Goal: Check status: Check status

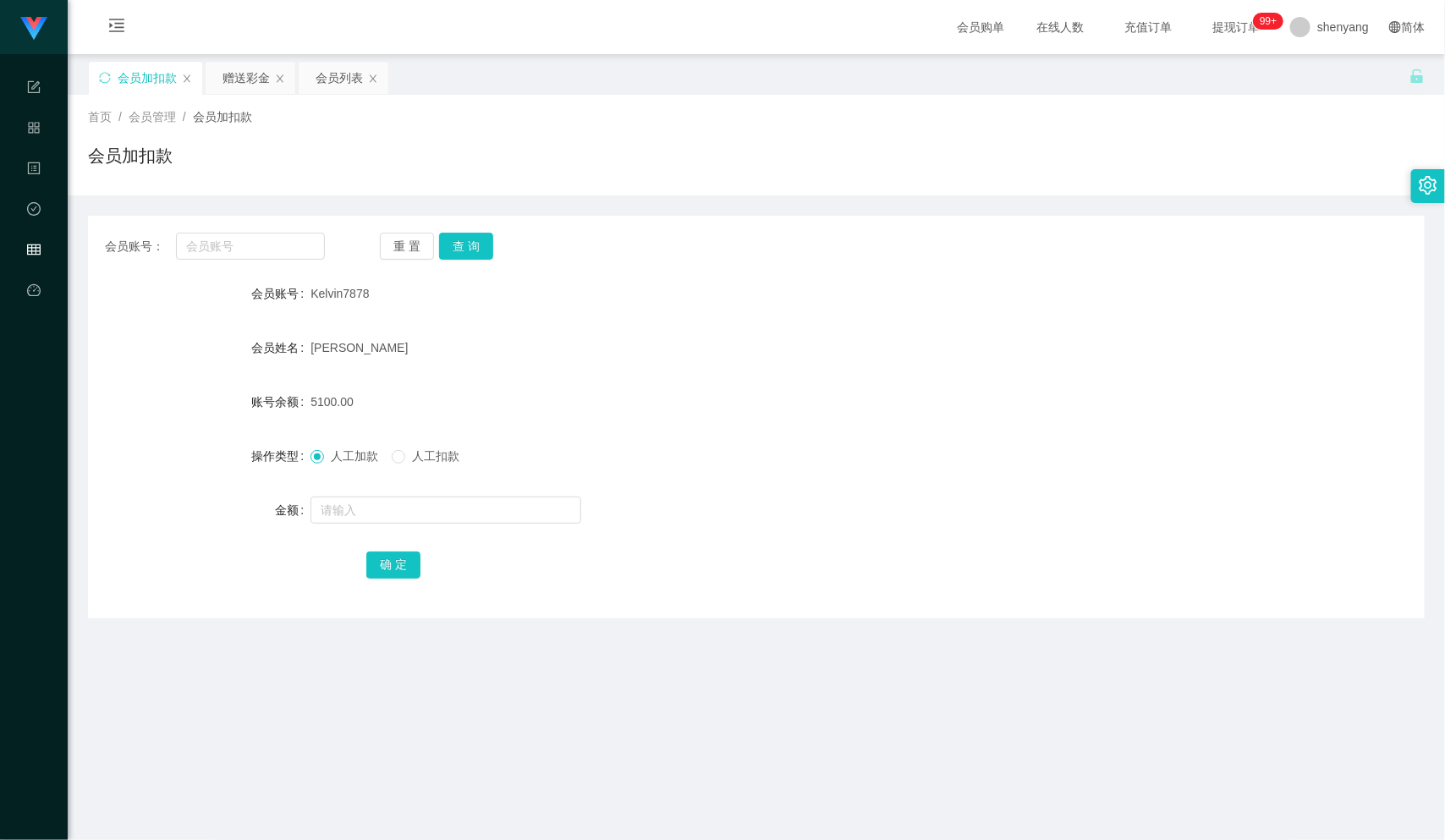
scroll to position [1, 0]
click at [212, 241] on input "text" at bounding box center [251, 245] width 149 height 27
paste input "0183184849"
type input "0183184849"
click at [473, 237] on button "查 询" at bounding box center [466, 245] width 54 height 27
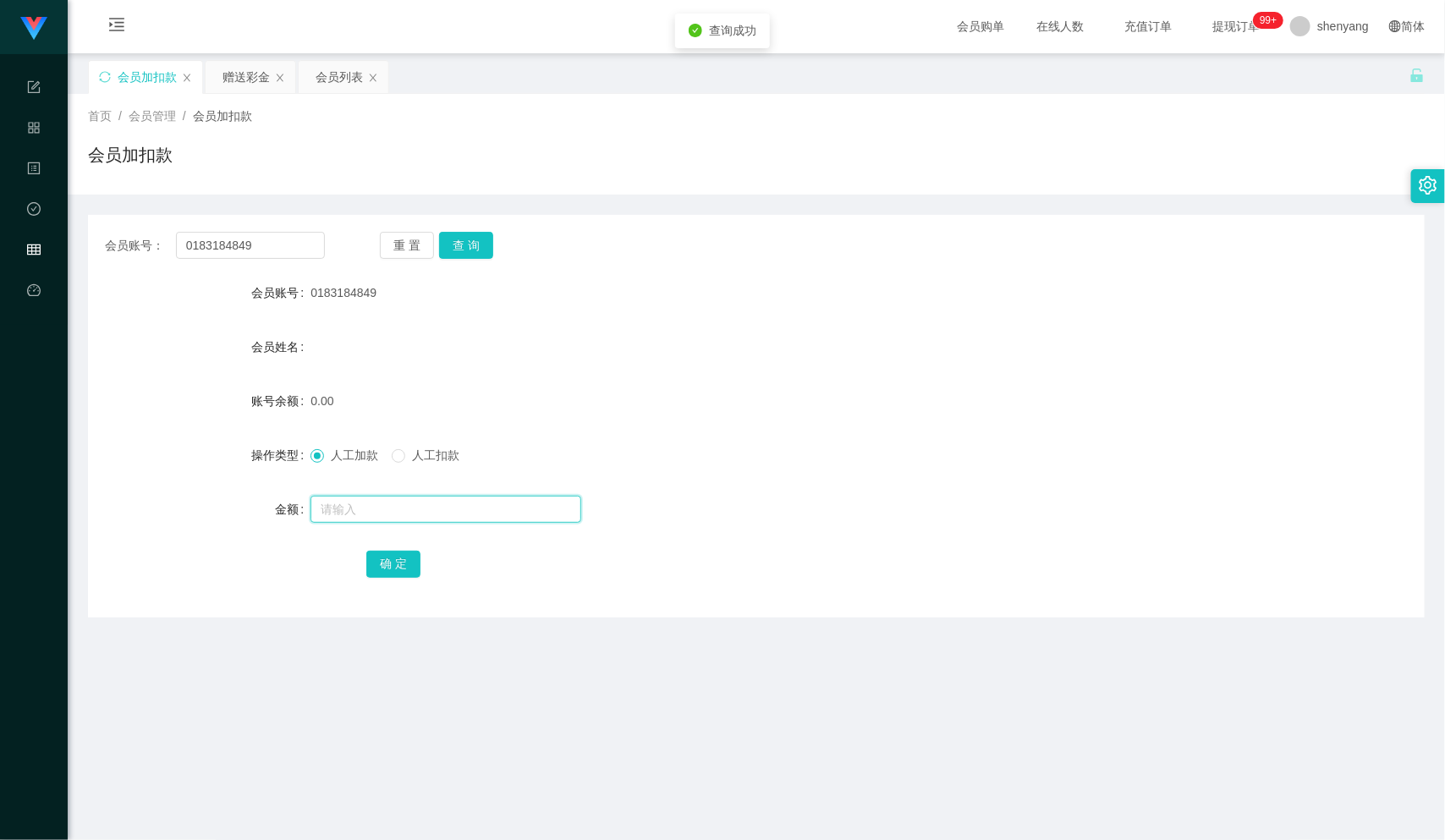
click at [369, 505] on input "text" at bounding box center [446, 509] width 270 height 27
type input "30"
click at [392, 570] on button "确 定" at bounding box center [393, 564] width 54 height 27
drag, startPoint x: 193, startPoint y: 248, endPoint x: 145, endPoint y: 251, distance: 48.1
click at [145, 251] on div "会员账号： 0183184849" at bounding box center [215, 245] width 220 height 27
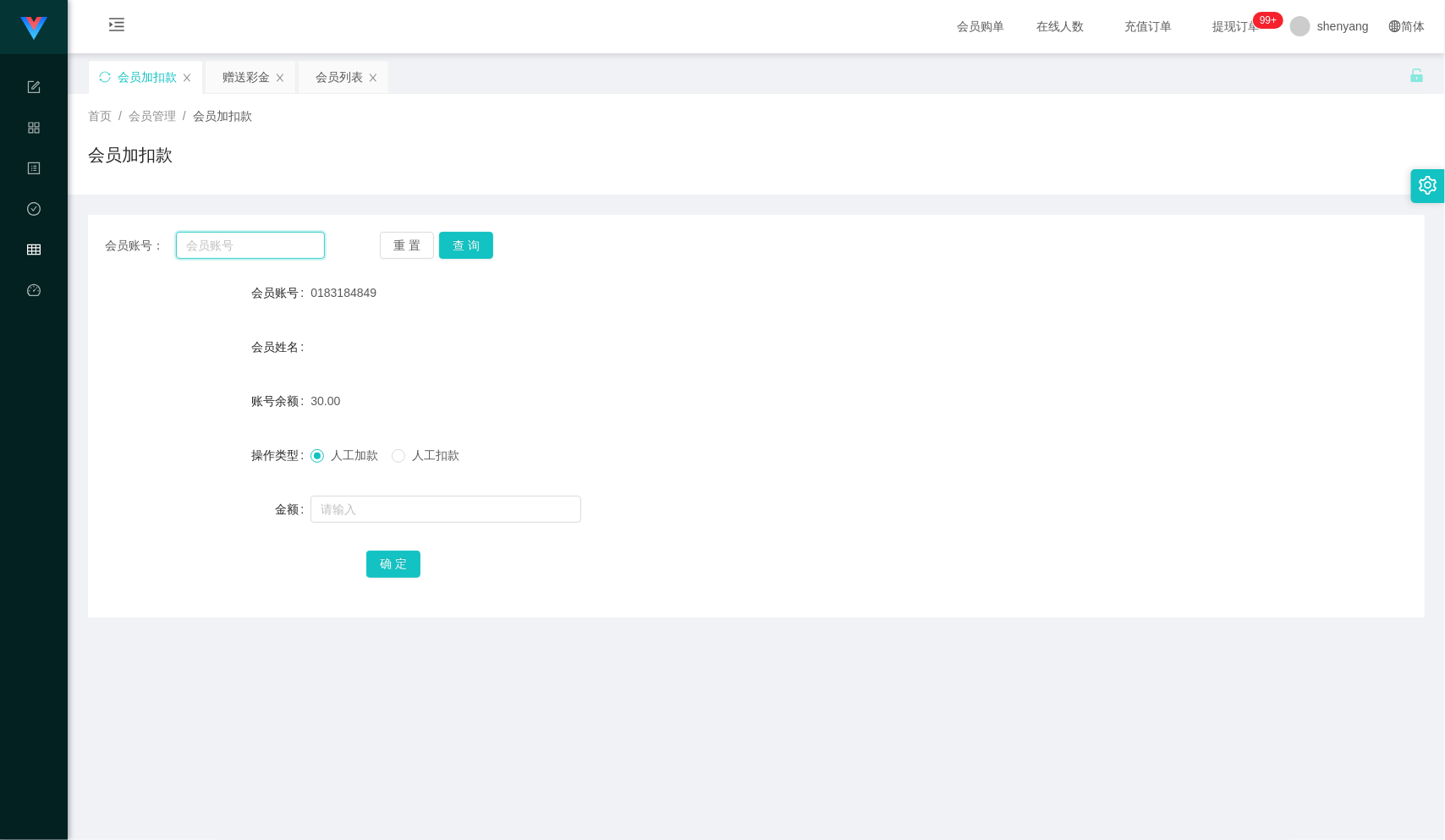
click at [231, 251] on input "text" at bounding box center [251, 245] width 149 height 27
paste input "0166485498"
type input "0166485498"
click at [463, 237] on button "查 询" at bounding box center [466, 245] width 54 height 27
click at [356, 519] on input "text" at bounding box center [446, 509] width 270 height 27
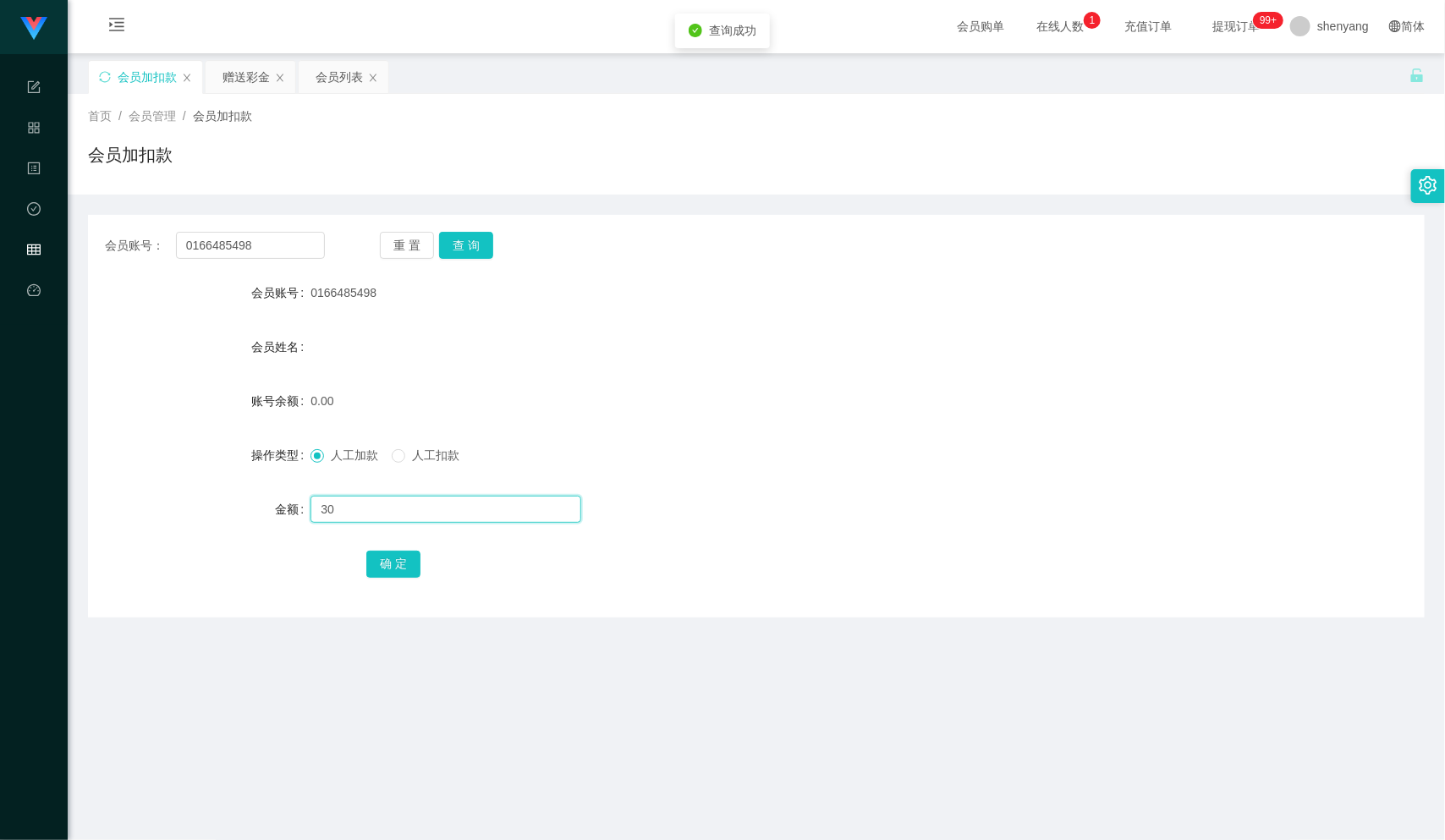
type input "30"
click at [389, 549] on div "确 定" at bounding box center [756, 564] width 780 height 34
click at [389, 569] on button "确 定" at bounding box center [393, 564] width 54 height 27
drag, startPoint x: 259, startPoint y: 244, endPoint x: 115, endPoint y: 280, distance: 148.4
click at [115, 280] on div "会员账号： 0166485498 重 置 查 询 会员账号 0166485498 会员姓名 账号余额 30.00 操作类型 人工加款 人工扣款 金额 确 定" at bounding box center [756, 416] width 1337 height 403
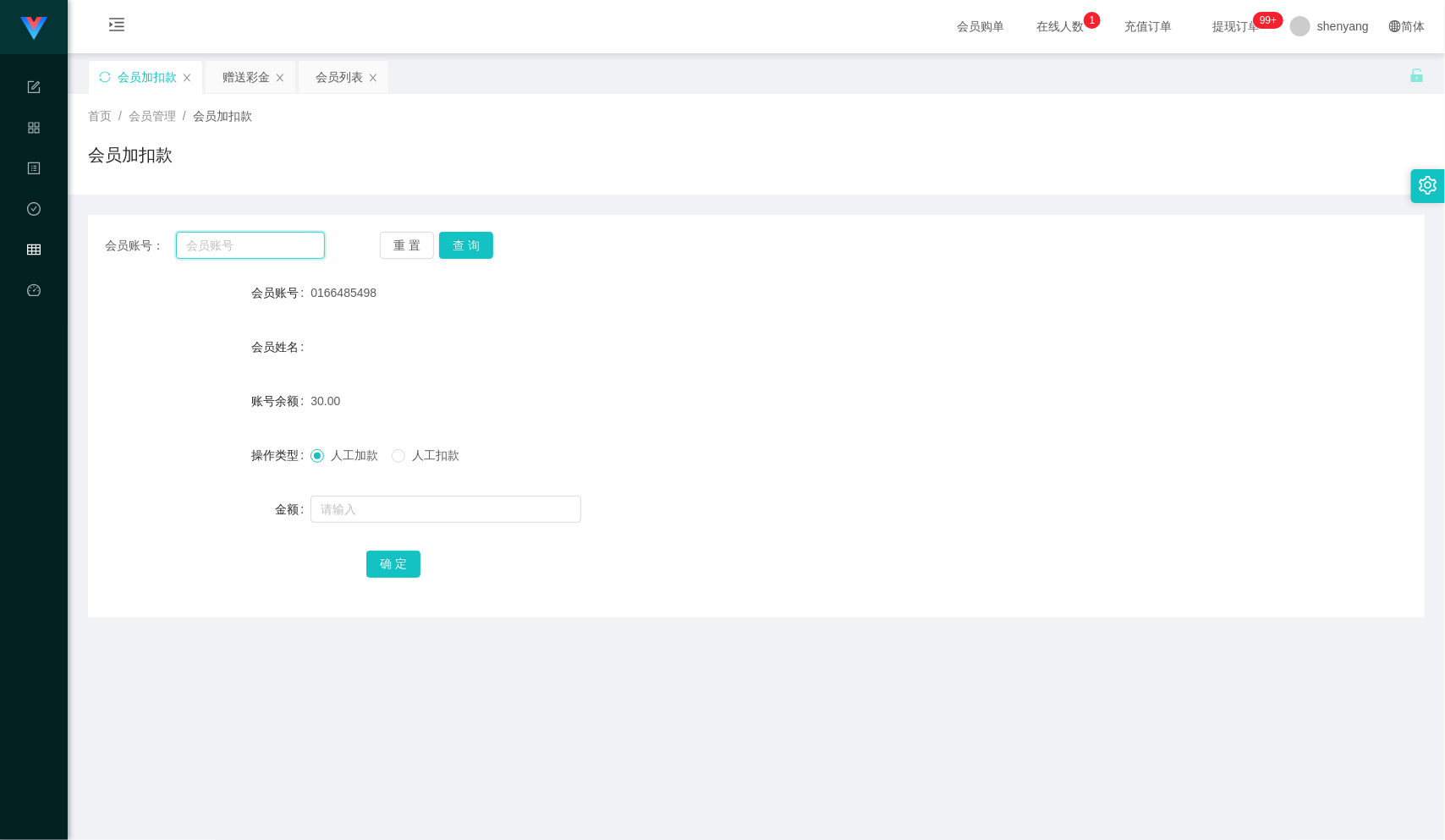
click at [244, 234] on input "text" at bounding box center [251, 245] width 149 height 27
paste input "0183214230"
type input "0183214230"
click at [465, 251] on button "查 询" at bounding box center [466, 245] width 54 height 27
click at [420, 510] on input "text" at bounding box center [446, 509] width 270 height 27
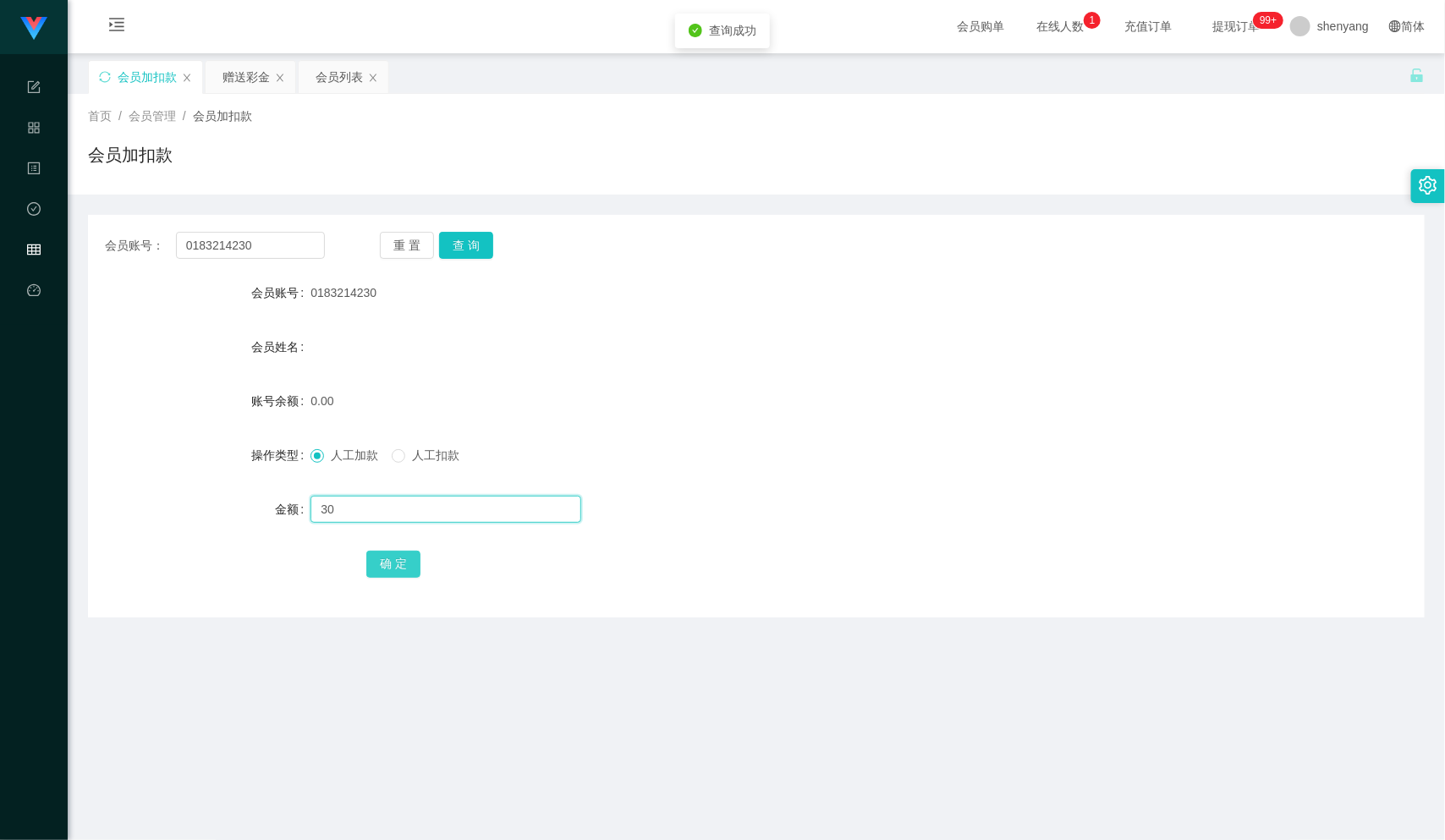
type input "30"
click at [407, 558] on button "确 定" at bounding box center [393, 564] width 54 height 27
drag, startPoint x: 255, startPoint y: 247, endPoint x: 185, endPoint y: 254, distance: 70.3
click at [185, 254] on input "0183214230" at bounding box center [251, 245] width 149 height 27
click at [248, 242] on input "text" at bounding box center [251, 245] width 149 height 27
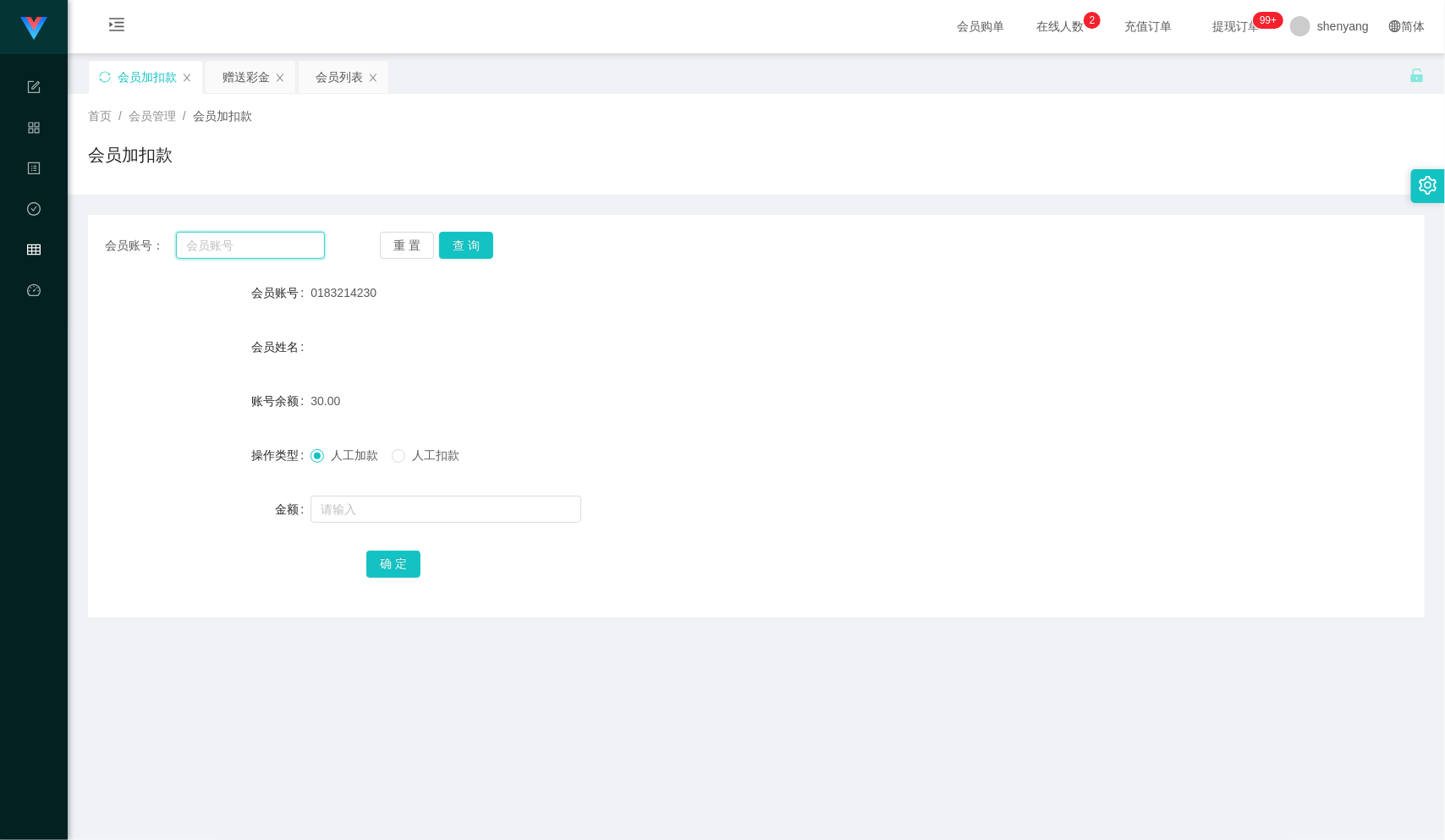
paste input "koflim1014"
type input "koflim1014"
click at [472, 247] on button "查 询" at bounding box center [466, 245] width 54 height 27
click at [427, 518] on input "text" at bounding box center [446, 509] width 270 height 27
type input "30"
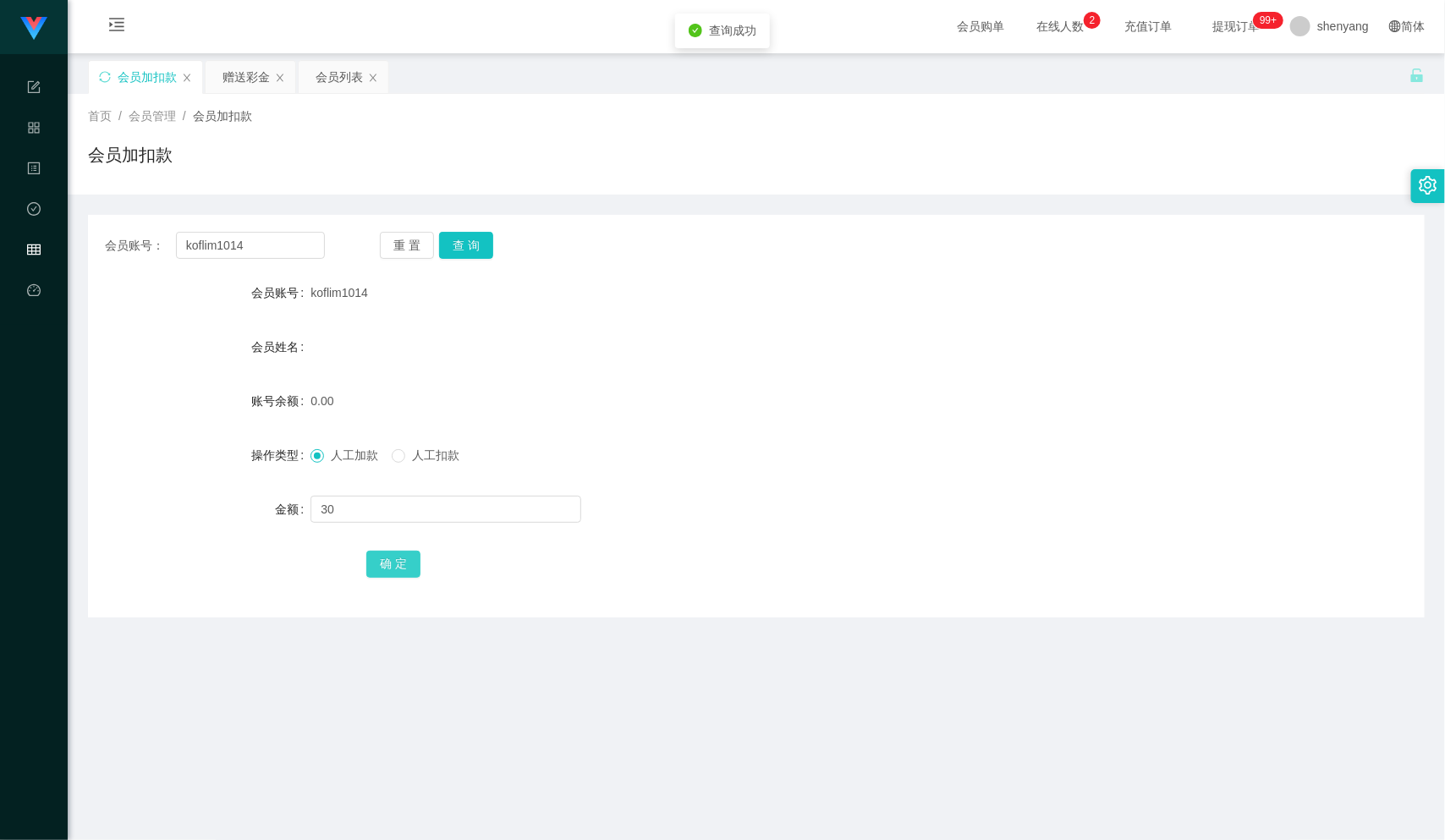
click at [392, 562] on button "确 定" at bounding box center [393, 564] width 54 height 27
drag, startPoint x: 228, startPoint y: 247, endPoint x: 117, endPoint y: 255, distance: 111.3
click at [117, 254] on div "会员账号： koflim1014" at bounding box center [215, 245] width 220 height 27
paste input "munfei012"
type input "munfei012"
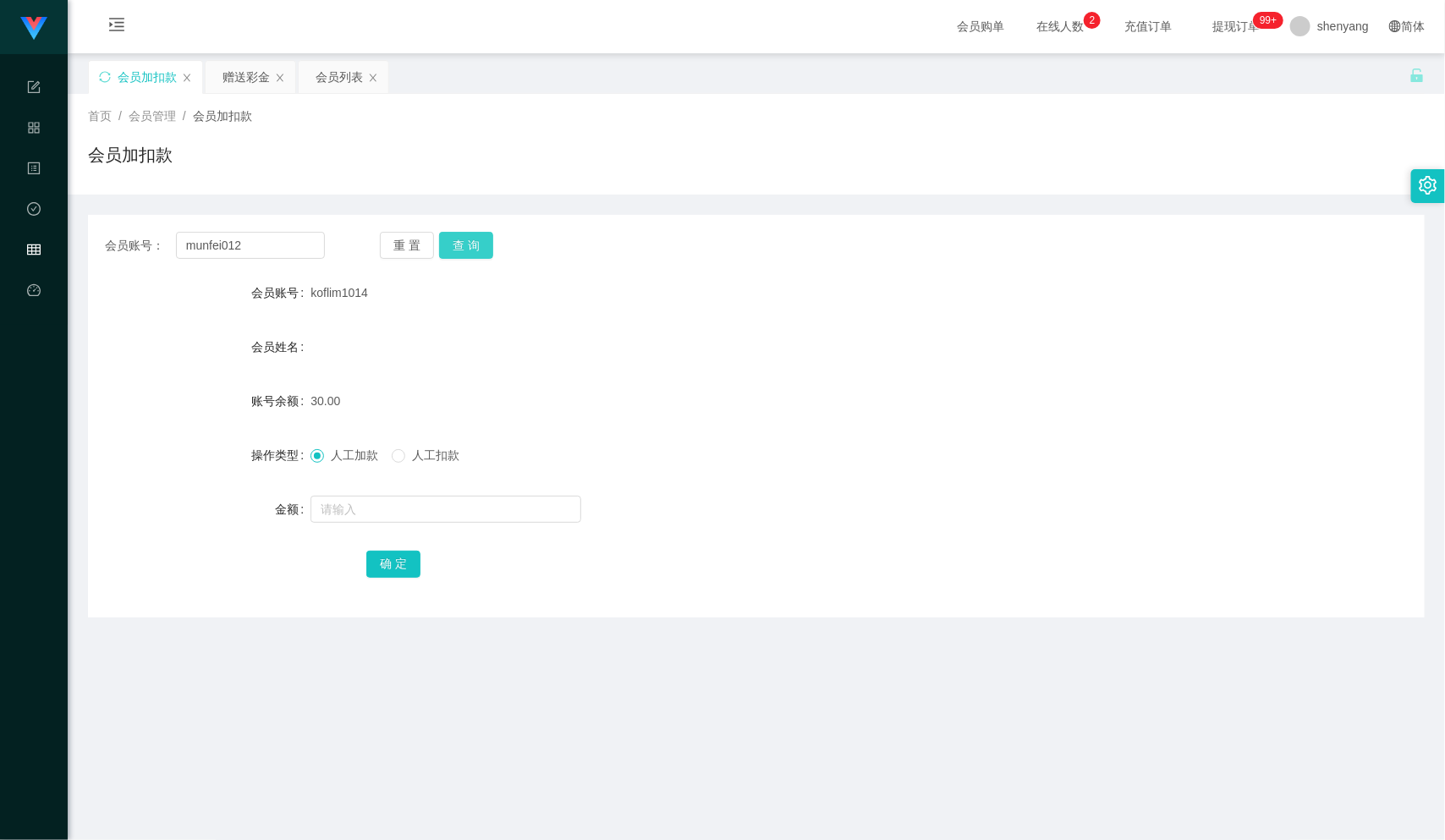
click at [460, 241] on button "查 询" at bounding box center [466, 245] width 54 height 27
click at [424, 515] on input "text" at bounding box center [446, 509] width 270 height 27
type input "30"
click at [402, 559] on button "确 定" at bounding box center [393, 564] width 54 height 27
drag, startPoint x: 241, startPoint y: 247, endPoint x: 161, endPoint y: 252, distance: 80.2
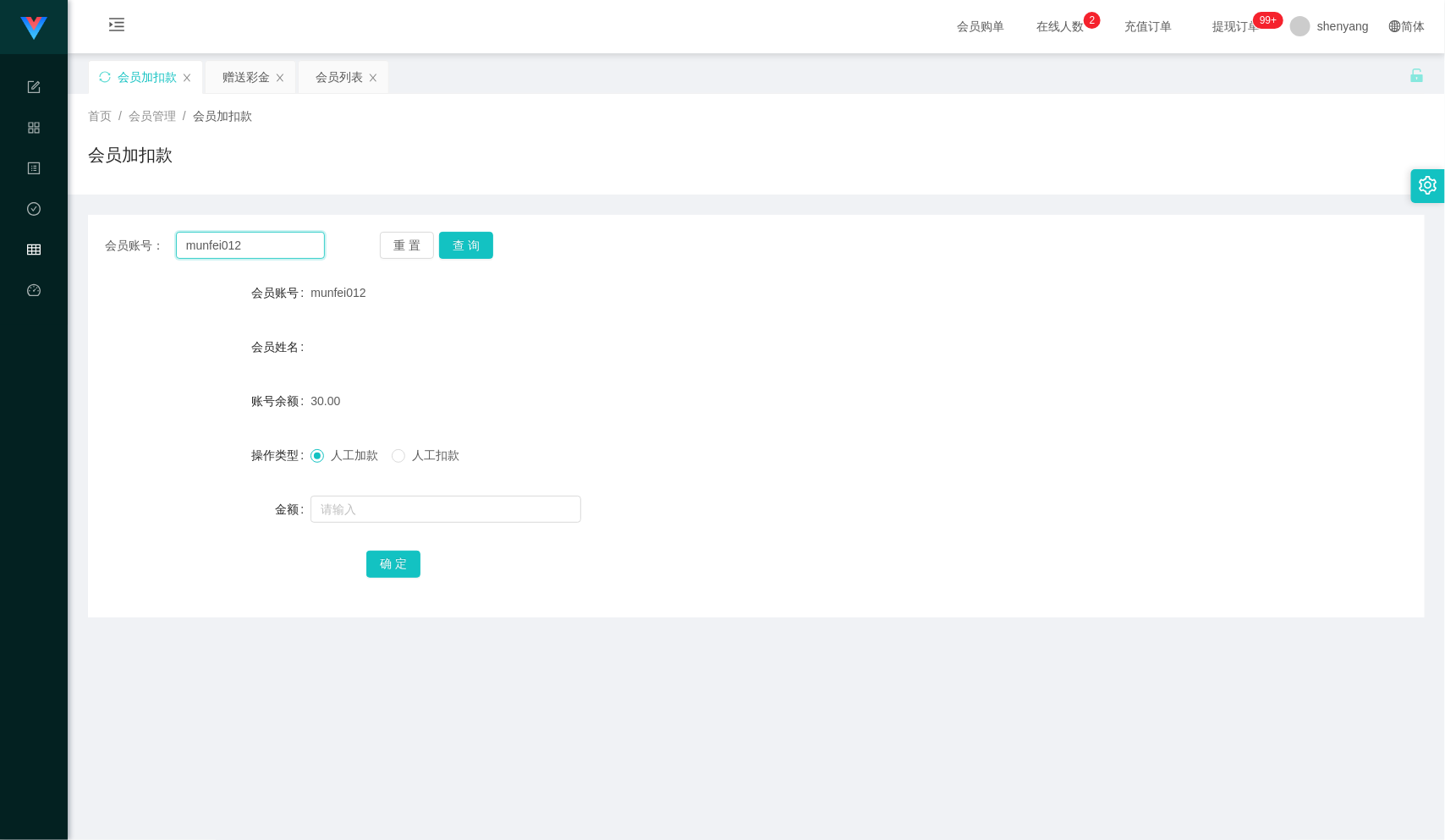
click at [161, 252] on div "会员账号： munfei012" at bounding box center [215, 245] width 220 height 27
click at [226, 245] on input "text" at bounding box center [251, 245] width 149 height 27
paste input "lvy3344"
type input "lvy3344"
click at [472, 233] on button "查 询" at bounding box center [466, 245] width 54 height 27
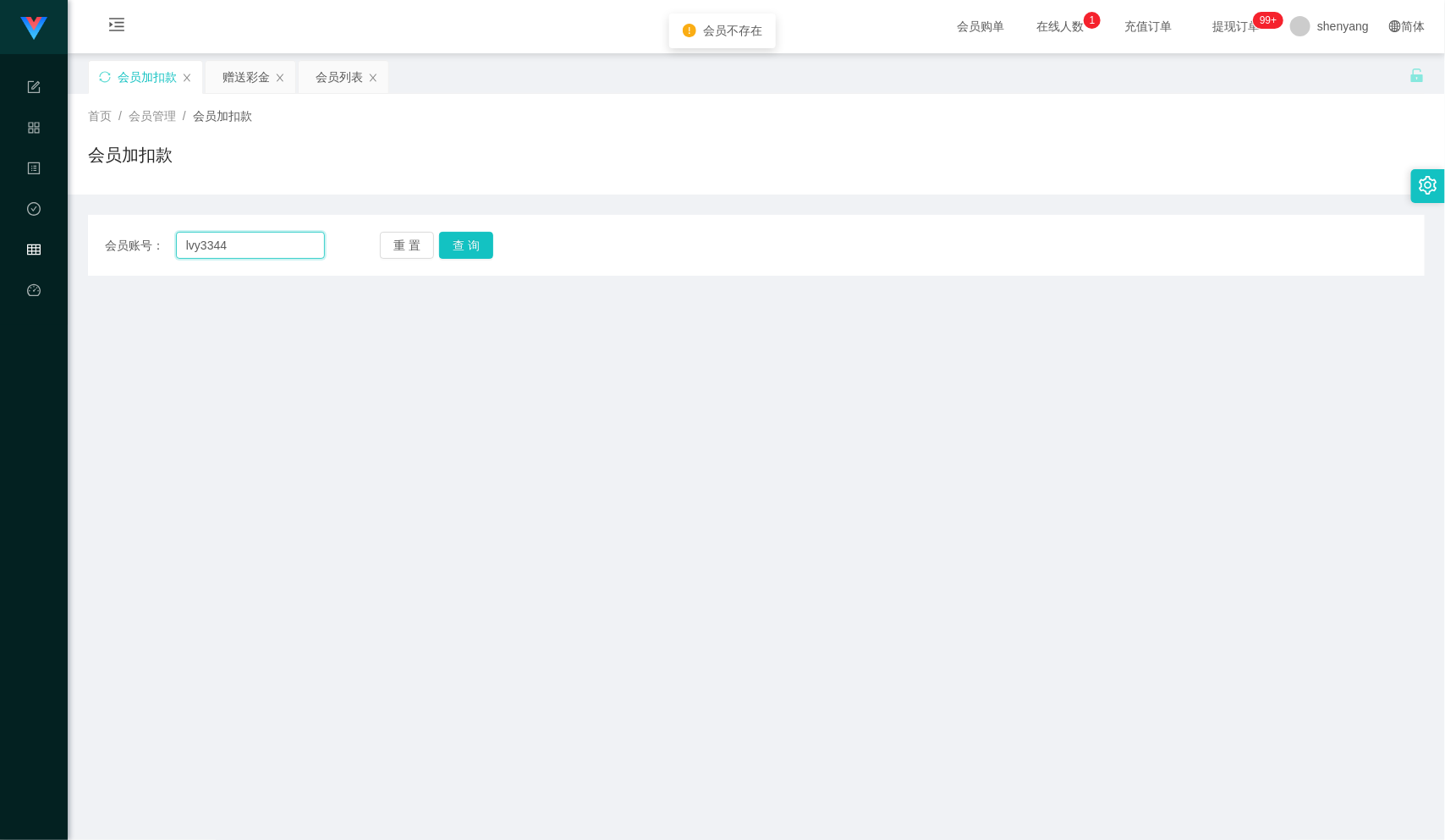
drag, startPoint x: 234, startPoint y: 244, endPoint x: 183, endPoint y: 245, distance: 51.0
click at [183, 245] on input "lvy3344" at bounding box center [251, 245] width 149 height 27
click at [223, 248] on input "text" at bounding box center [251, 245] width 149 height 27
paste input "lvy3344"
type input "lvy3344"
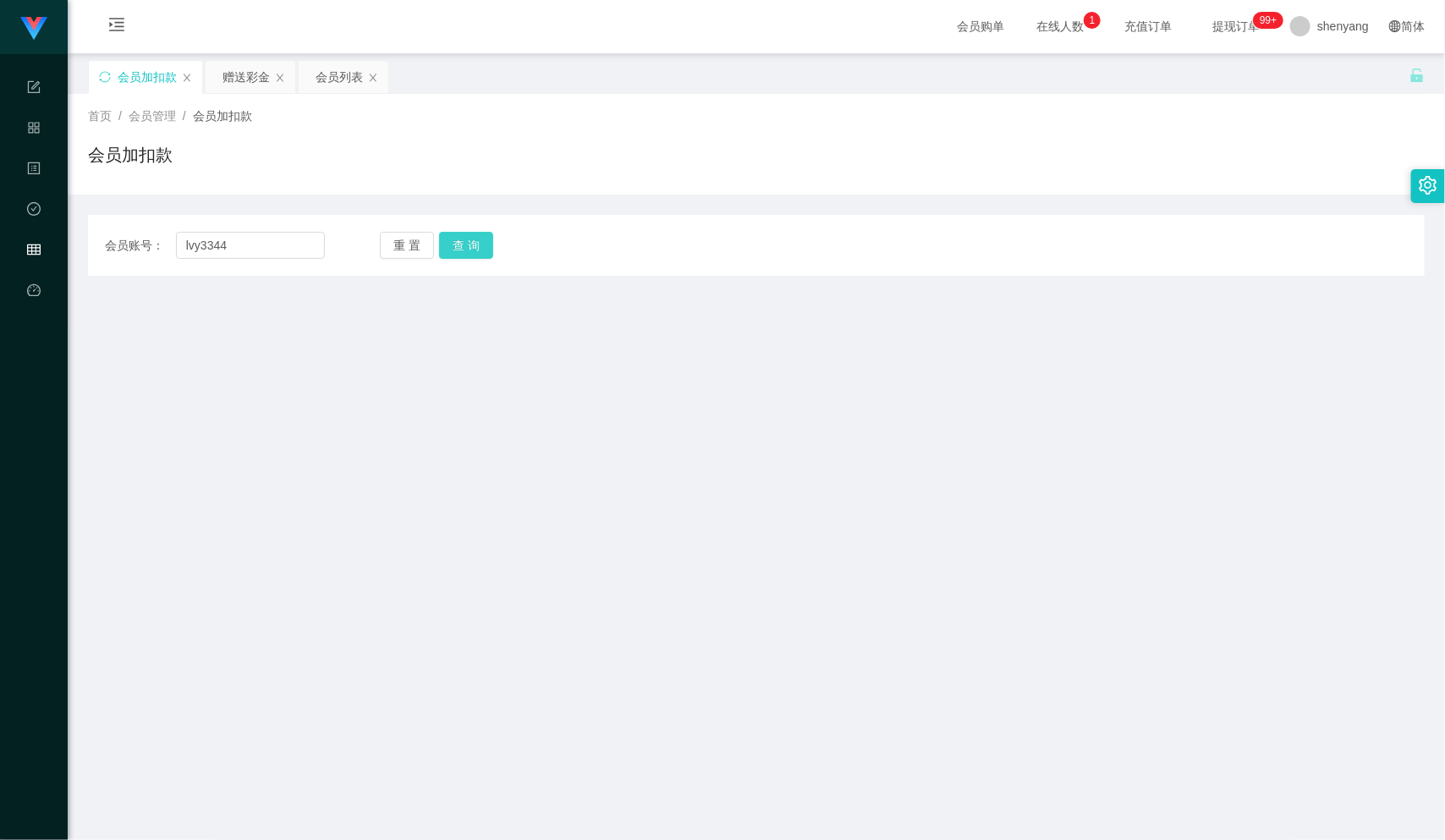
click at [462, 240] on button "查 询" at bounding box center [466, 245] width 54 height 27
click at [183, 247] on input "lvy3344" at bounding box center [251, 245] width 149 height 27
click at [241, 255] on input "text" at bounding box center [251, 245] width 149 height 27
click at [229, 245] on input "text" at bounding box center [251, 245] width 149 height 27
paste input "Ivy3344"
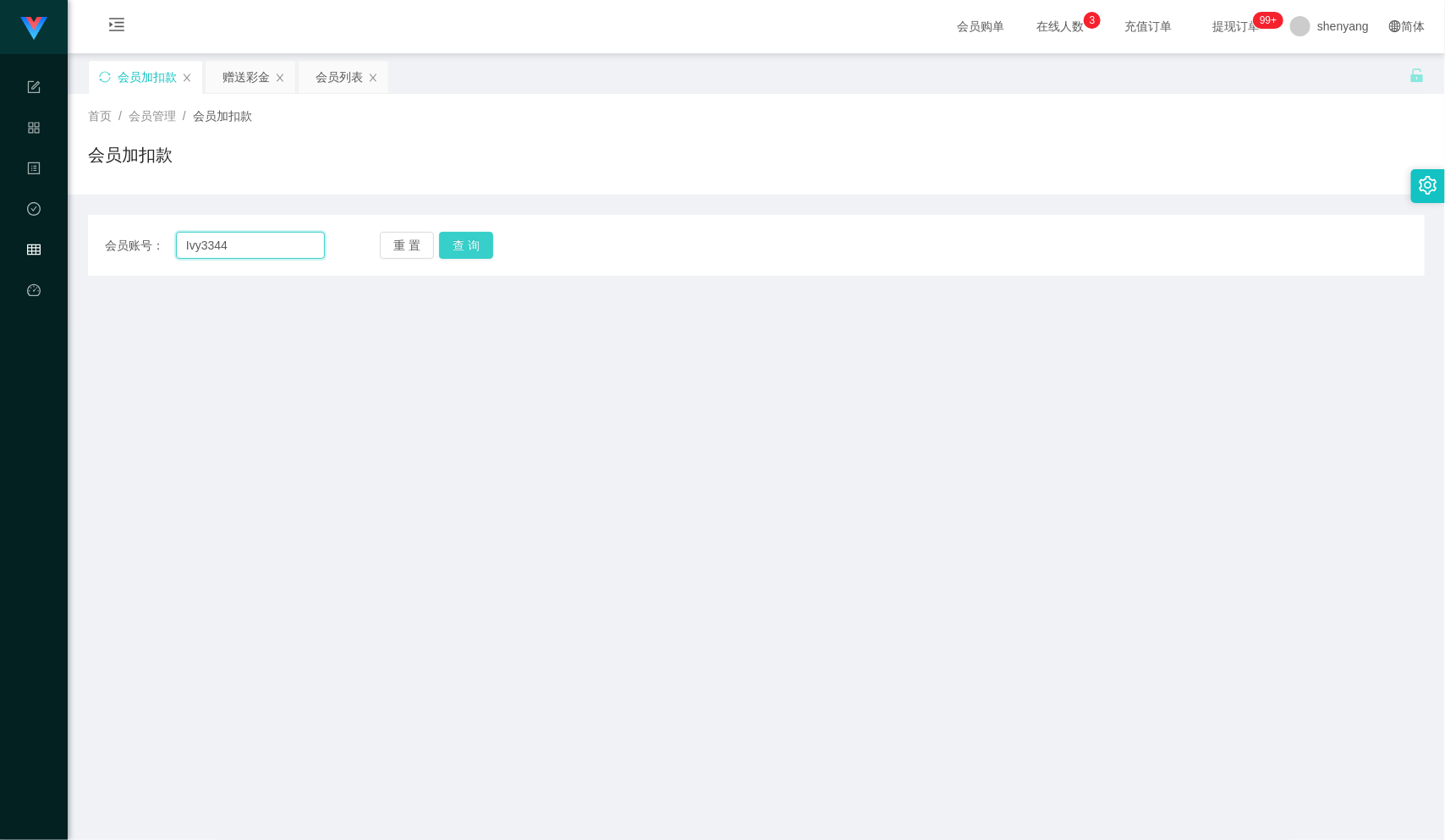
type input "Ivy3344"
click at [481, 241] on button "查 询" at bounding box center [466, 245] width 54 height 27
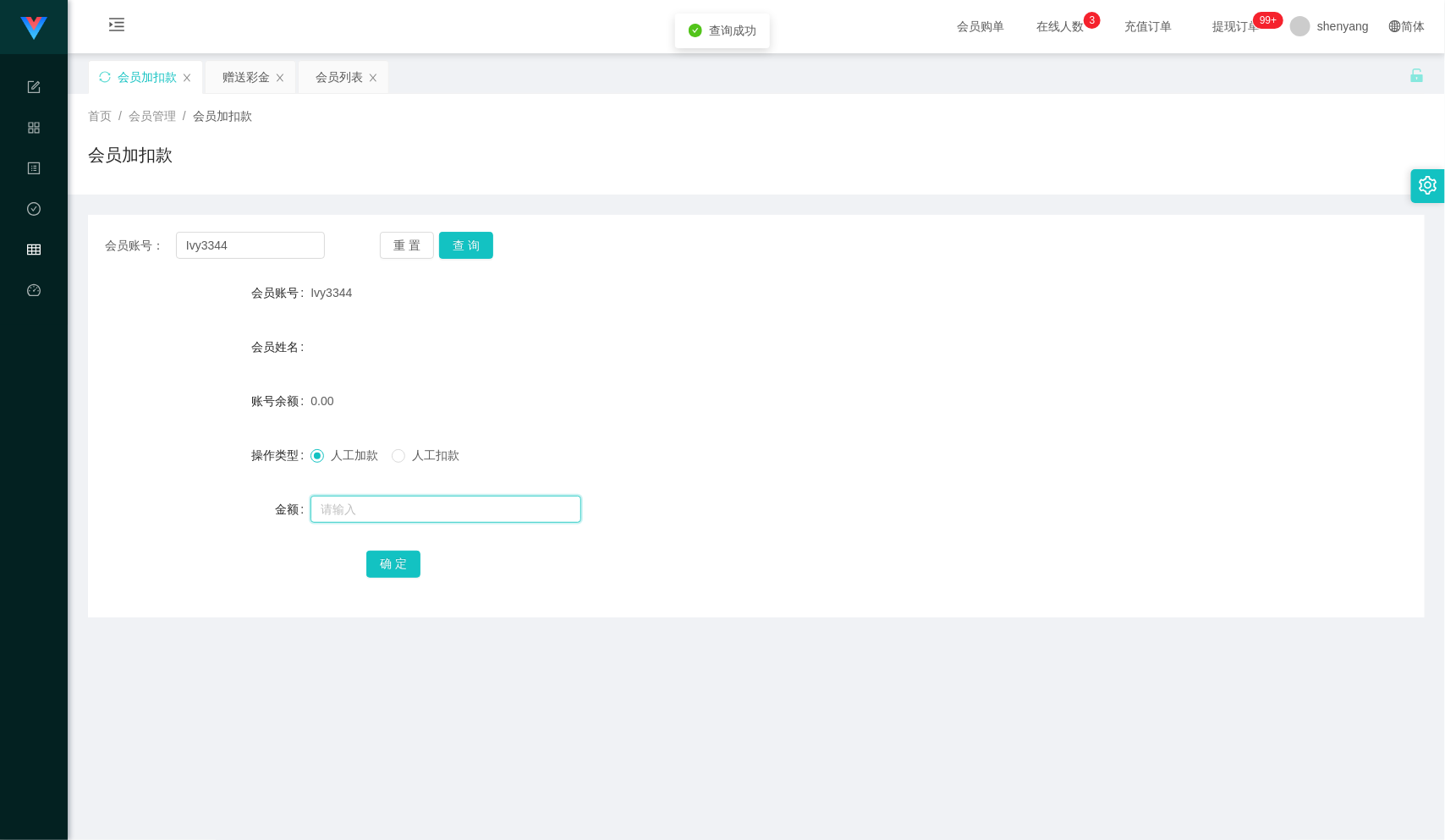
click at [363, 503] on input "text" at bounding box center [446, 509] width 270 height 27
type input "30"
click at [382, 564] on button "确 定" at bounding box center [393, 564] width 54 height 27
drag, startPoint x: 232, startPoint y: 247, endPoint x: 165, endPoint y: 248, distance: 67.0
click at [165, 248] on div "会员账号： Ivy3344" at bounding box center [215, 245] width 220 height 27
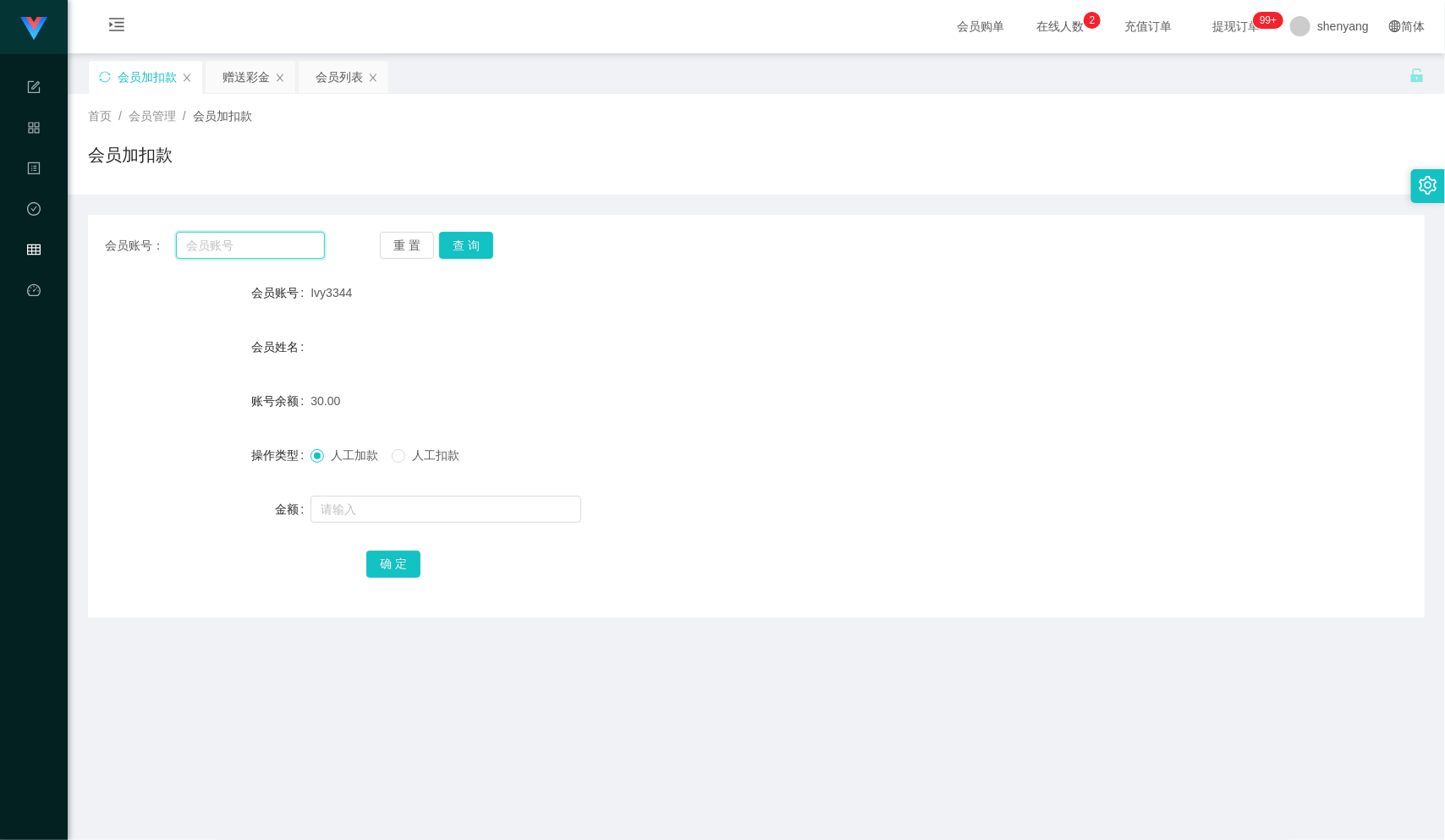
click at [267, 245] on input "text" at bounding box center [251, 245] width 149 height 27
paste input "01136081038"
type input "01136081038"
click at [471, 245] on button "查 询" at bounding box center [466, 245] width 54 height 27
click at [399, 511] on input "text" at bounding box center [446, 509] width 270 height 27
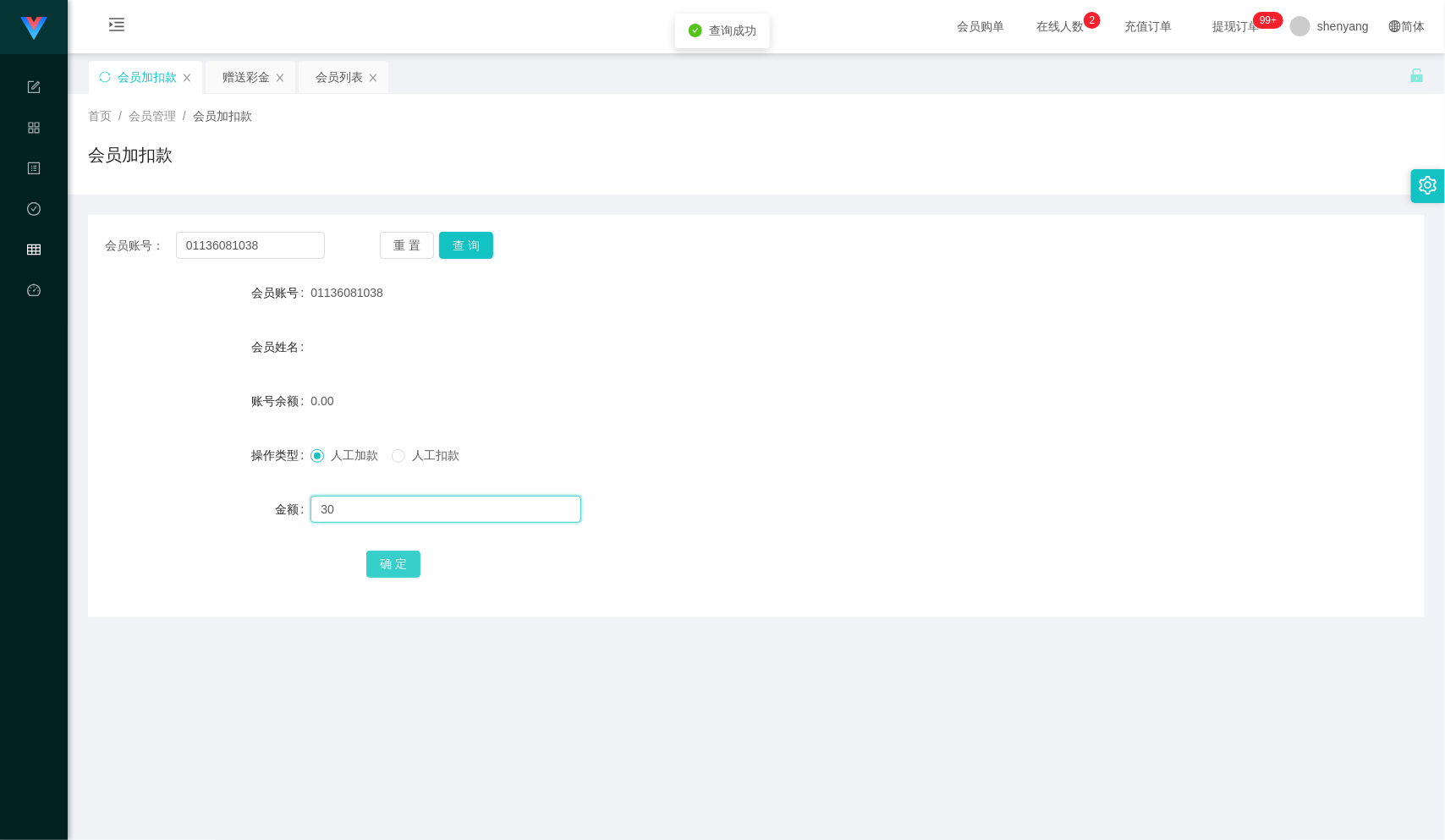
type input "30"
click at [392, 556] on button "确 定" at bounding box center [393, 564] width 54 height 27
click at [163, 247] on div "会员账号： 01136081038" at bounding box center [215, 245] width 220 height 27
click at [247, 247] on input "text" at bounding box center [251, 245] width 149 height 27
paste input "01158921126"
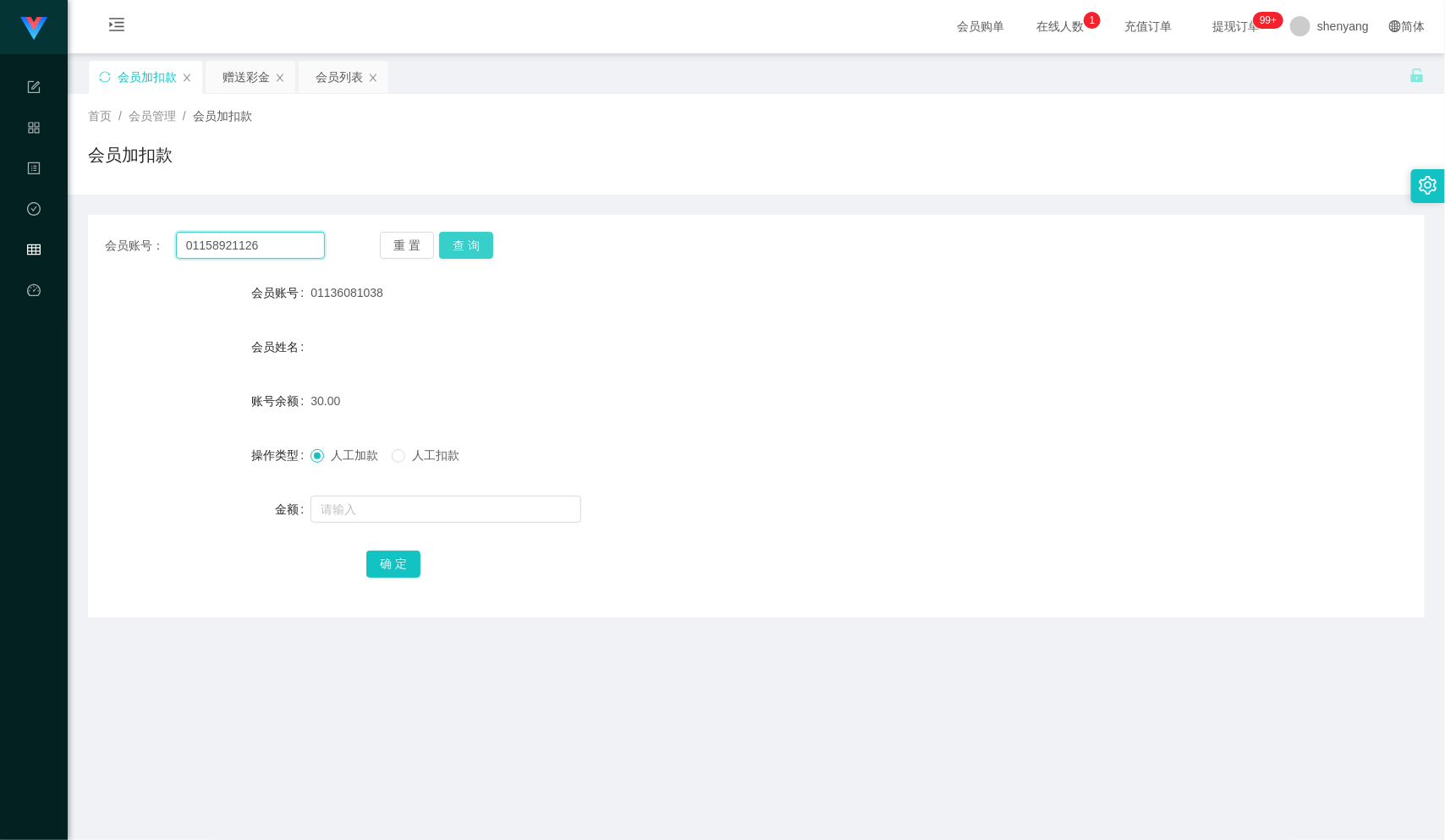
type input "01158921126"
click at [460, 239] on button "查 询" at bounding box center [466, 245] width 54 height 27
click at [410, 503] on input "text" at bounding box center [446, 509] width 270 height 27
type input "30"
click at [397, 559] on button "确 定" at bounding box center [393, 564] width 54 height 27
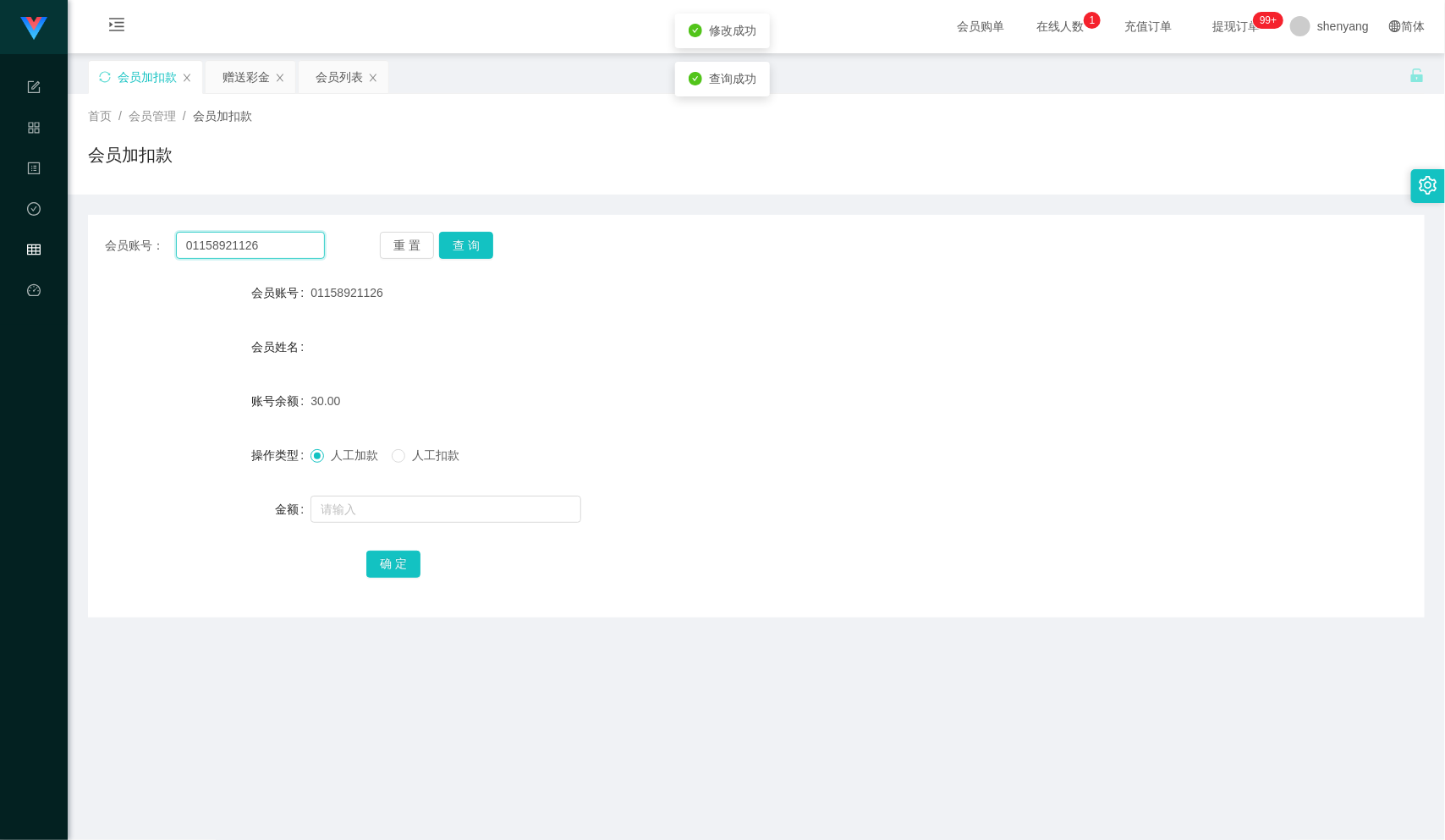
drag, startPoint x: 259, startPoint y: 245, endPoint x: 129, endPoint y: 265, distance: 131.5
click at [129, 265] on div "会员账号： 01158921126 重 置 查 询 会员账号 01158921126 会员姓名 账号余额 30.00 操作类型 人工加款 人工扣款 金额 确 定" at bounding box center [756, 416] width 1337 height 403
click at [252, 242] on input "text" at bounding box center [251, 245] width 149 height 27
paste input "lawwaimun"
type input "lawwaimun"
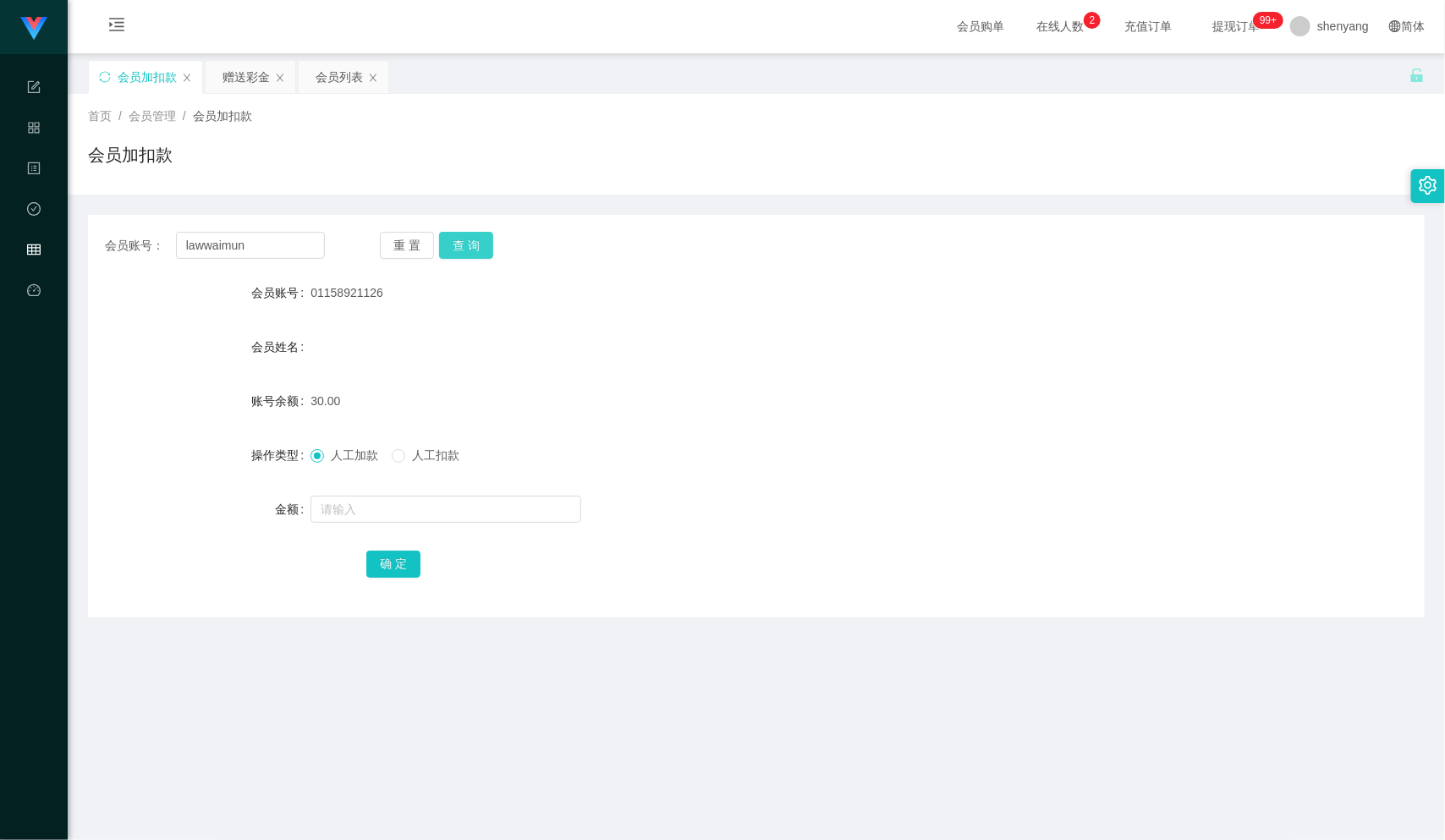
click at [481, 248] on button "查 询" at bounding box center [466, 245] width 54 height 27
click at [405, 510] on input "text" at bounding box center [446, 509] width 270 height 27
type input "30"
click at [396, 564] on button "确 定" at bounding box center [393, 564] width 54 height 27
drag, startPoint x: 196, startPoint y: 249, endPoint x: 169, endPoint y: 256, distance: 27.9
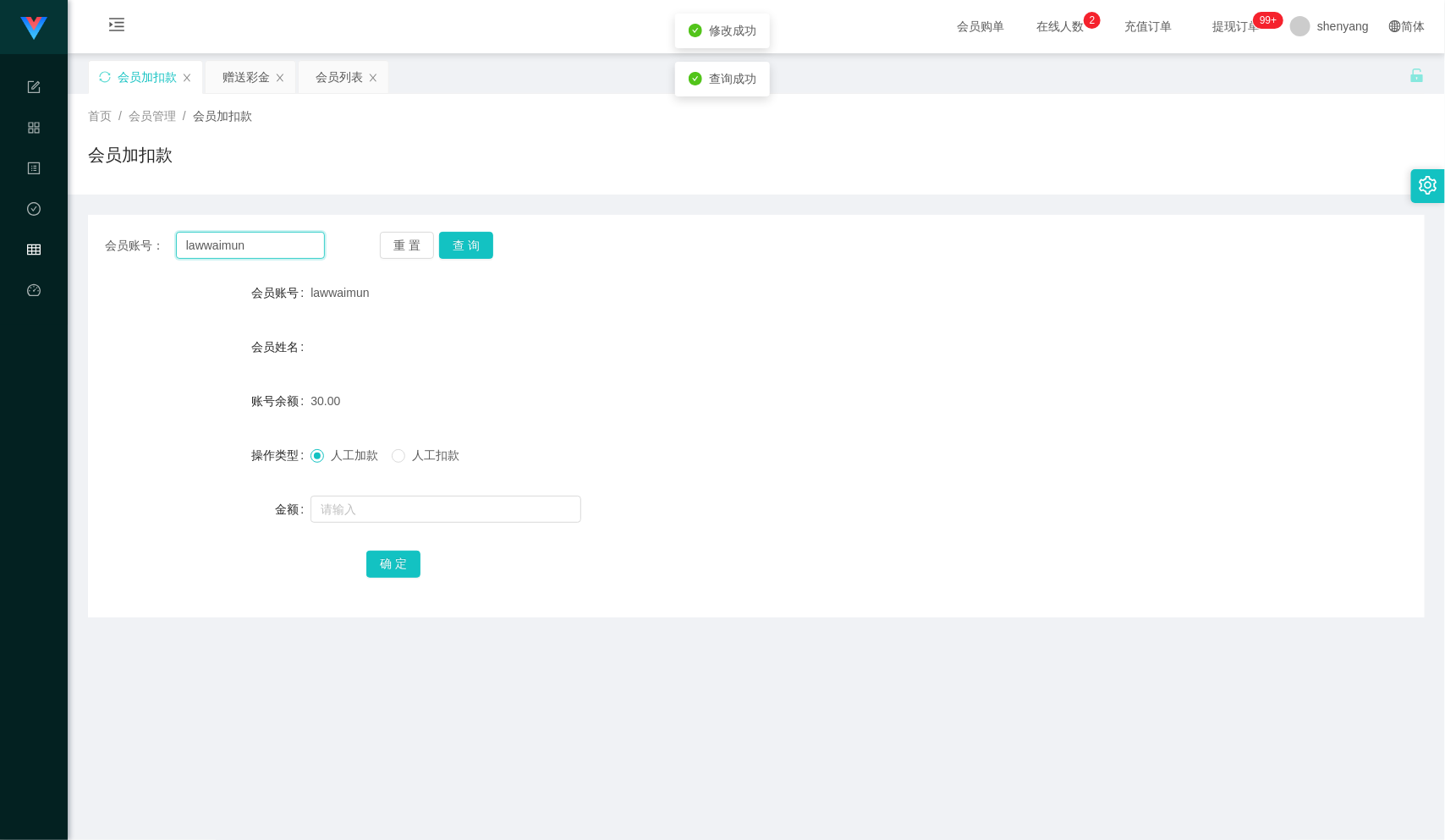
click at [169, 256] on div "会员账号： lawwaimun" at bounding box center [215, 245] width 220 height 27
